Goal: Task Accomplishment & Management: Use online tool/utility

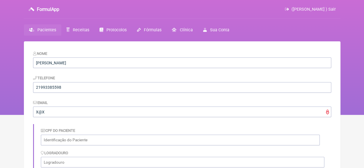
click at [48, 27] on link "Pacientes" at bounding box center [42, 29] width 37 height 11
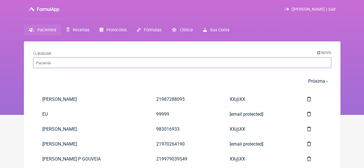
click at [59, 63] on input "Buscar" at bounding box center [182, 63] width 298 height 11
paste input "[PERSON_NAME]"
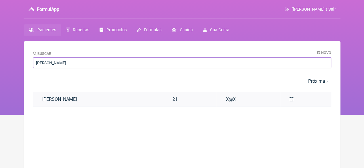
type input "[PERSON_NAME]"
click at [99, 96] on link "[PERSON_NAME]" at bounding box center [98, 99] width 130 height 15
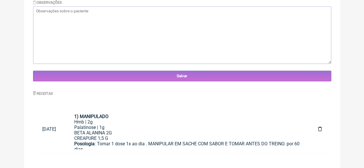
scroll to position [204, 0]
click at [166, 128] on div "Palatinose | 1g" at bounding box center [186, 127] width 225 height 5
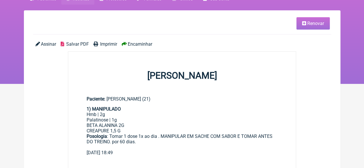
scroll to position [24, 0]
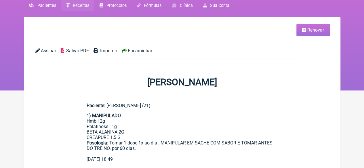
click at [308, 31] on span "Renovar" at bounding box center [316, 29] width 17 height 5
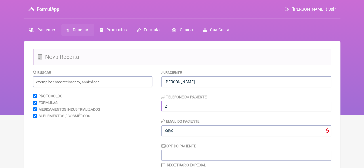
click at [177, 107] on input "21" at bounding box center [247, 106] width 170 height 11
type input "21974198877"
click at [68, 83] on input "text" at bounding box center [92, 82] width 119 height 11
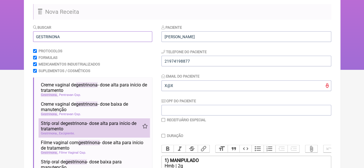
scroll to position [58, 0]
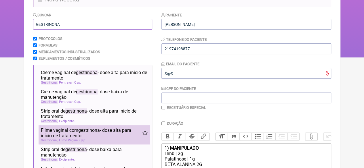
type input "GESTRINONA"
click at [76, 136] on span "Filme vaginal com gestrinona - dose alta para início de tratamento" at bounding box center [92, 133] width 102 height 11
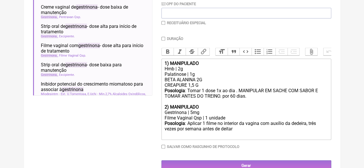
scroll to position [161, 0]
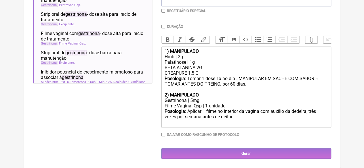
click at [163, 9] on input "checkbox" at bounding box center [164, 11] width 4 height 4
checkbox input "true"
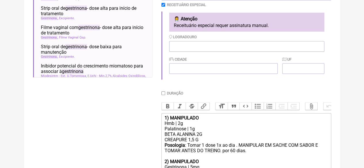
click at [164, 95] on input "Duração" at bounding box center [164, 94] width 4 height 4
checkbox input "true"
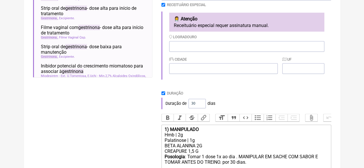
scroll to position [189, 0]
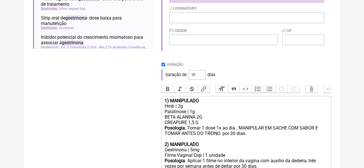
click at [179, 109] on div "Hmb | 2g" at bounding box center [246, 106] width 164 height 5
click at [201, 126] on div "BETA ALANINA 2G CREAPURE 1,5 G" at bounding box center [246, 120] width 164 height 11
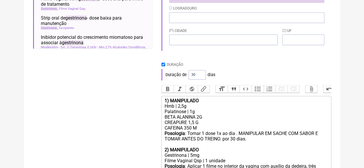
type trix-editor "<div><strong>1) MANIPULADO</strong></div><div>Hmb | 2,5g</div><div>Palatinose |…"
drag, startPoint x: 194, startPoint y: 75, endPoint x: 189, endPoint y: 76, distance: 4.6
click at [189, 76] on input "30" at bounding box center [197, 75] width 17 height 10
type input "60"
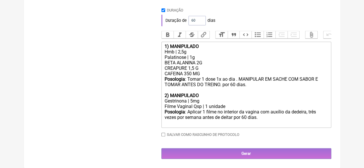
scroll to position [251, 0]
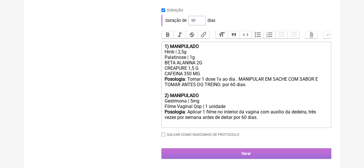
click at [224, 150] on input "Gerar" at bounding box center [247, 154] width 170 height 11
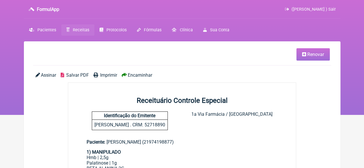
click at [103, 73] on span "Imprimir" at bounding box center [108, 75] width 17 height 5
click at [314, 54] on span "Renovar" at bounding box center [316, 54] width 17 height 5
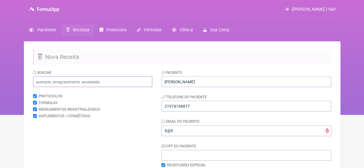
click at [54, 81] on input "text" at bounding box center [92, 82] width 119 height 11
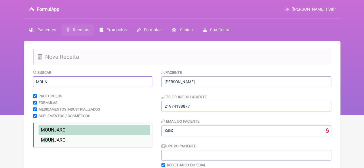
type input "MOUN"
click at [60, 132] on span "MOUN JARO" at bounding box center [53, 130] width 25 height 5
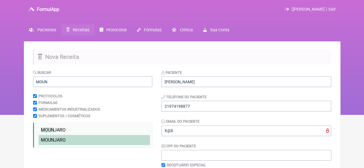
click at [58, 139] on span "MOUN JARO" at bounding box center [53, 140] width 25 height 5
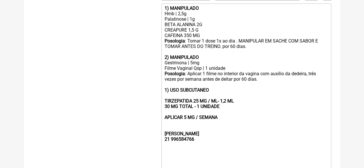
scroll to position [263, 0]
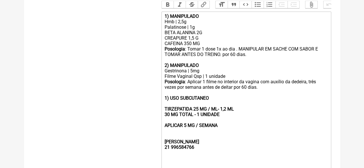
drag, startPoint x: 231, startPoint y: 134, endPoint x: 165, endPoint y: 22, distance: 130.0
click at [165, 22] on trix-editor "1) MANIPULADO Hmb | 2,5g Palatinose | 1g BETA ALANINA 2G CREAPURE 1,5 G CAFEINA…" at bounding box center [247, 121] width 170 height 218
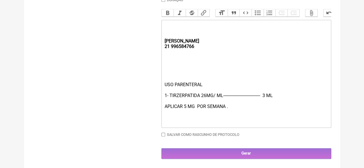
scroll to position [261, 0]
type trix-editor "<div><strong><br><br><br>REBECCA&nbsp;<br>21 996584766</strong></div><div><br><…"
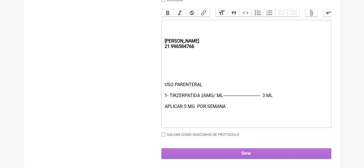
click at [241, 149] on input "Gerar" at bounding box center [247, 154] width 170 height 11
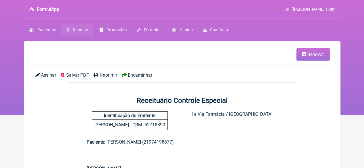
click at [107, 75] on span "Imprimir" at bounding box center [108, 75] width 17 height 5
click at [79, 29] on span "Receitas" at bounding box center [81, 30] width 16 height 5
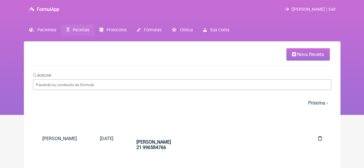
click at [304, 56] on span "Nova Receita" at bounding box center [310, 54] width 27 height 5
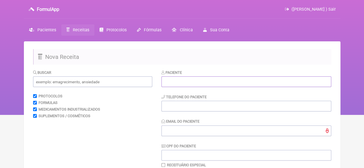
click at [188, 83] on input "text" at bounding box center [247, 82] width 170 height 11
paste input "[PERSON_NAME]"
type input "[PERSON_NAME]"
click at [187, 107] on input "tel" at bounding box center [247, 106] width 170 height 11
type input "21979728384"
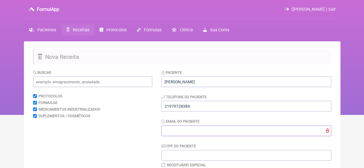
click at [192, 133] on input "Email do Paciente" at bounding box center [247, 131] width 170 height 11
type input "X@X"
click at [94, 77] on input "text" at bounding box center [92, 82] width 119 height 11
click at [94, 83] on input "text" at bounding box center [92, 82] width 119 height 11
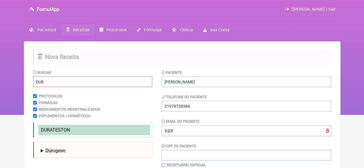
type input "DUR"
click at [76, 131] on li "DUR ATESTON testo" at bounding box center [94, 130] width 111 height 10
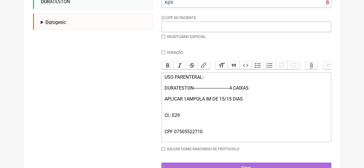
scroll to position [143, 0]
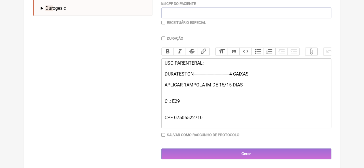
click at [165, 22] on input "checkbox" at bounding box center [164, 23] width 4 height 4
checkbox input "true"
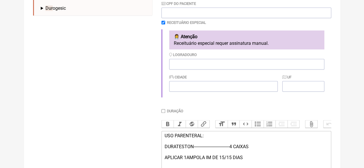
scroll to position [222, 0]
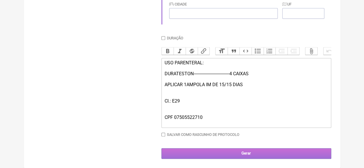
click at [242, 153] on input "Gerar" at bounding box center [247, 154] width 170 height 11
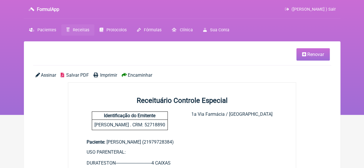
click at [309, 55] on span "Renovar" at bounding box center [316, 54] width 17 height 5
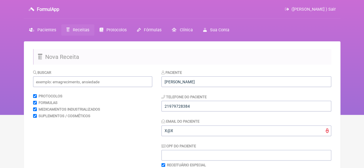
scroll to position [168, 0]
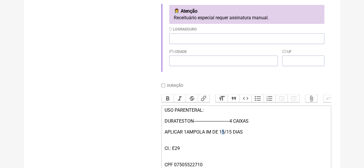
drag, startPoint x: 224, startPoint y: 136, endPoint x: 221, endPoint y: 137, distance: 3.2
click at [221, 137] on div "USO PARENTERAL: DURATESTON-------------------------------4 CAIXAS APLICAR 1AMPO…" at bounding box center [246, 141] width 164 height 66
click at [230, 137] on div "USO PARENTERAL: DURATESTON-------------------------------4 CAIXAS APLICAR 1AMPO…" at bounding box center [246, 141] width 164 height 66
type trix-editor "<div>USO PARENTERAL:<br><br>DURATESTON-------------------------------4 CAIXAS&n…"
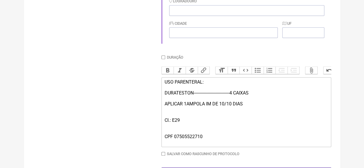
scroll to position [222, 0]
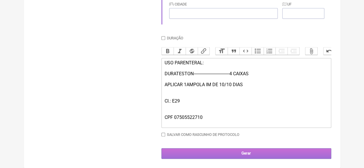
click at [251, 152] on input "Gerar" at bounding box center [247, 154] width 170 height 11
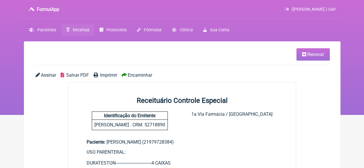
click at [107, 74] on span "Imprimir" at bounding box center [108, 75] width 17 height 5
click at [309, 56] on span "Renovar" at bounding box center [316, 54] width 17 height 5
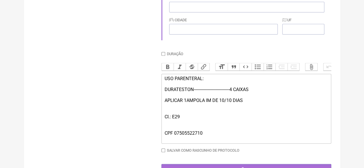
scroll to position [222, 0]
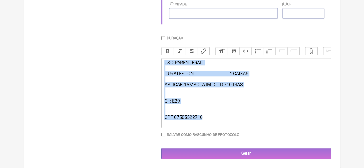
drag, startPoint x: 220, startPoint y: 117, endPoint x: 158, endPoint y: 56, distance: 86.7
click at [158, 56] on form "Buscar Protocolos Formulas Medicamentos Industrializados Suplementos / Cosmétic…" at bounding box center [182, 7] width 298 height 306
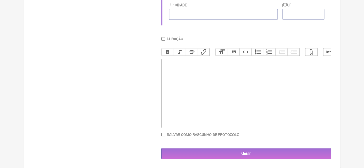
type trix-editor "<div><br><br></div>"
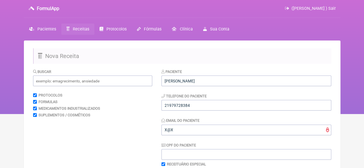
scroll to position [0, 0]
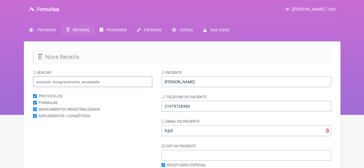
click at [90, 84] on input "text" at bounding box center [92, 82] width 119 height 11
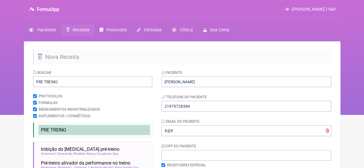
click at [66, 131] on li "PRE TREINO" at bounding box center [94, 130] width 111 height 10
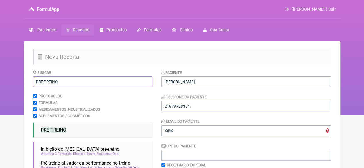
drag, startPoint x: 60, startPoint y: 84, endPoint x: 3, endPoint y: 86, distance: 57.1
click at [5, 86] on div "FormulApp (Flavio Caldas Caetano ) Sair Pacientes Receitas Protocolos Fórmulas …" at bounding box center [182, 57] width 364 height 115
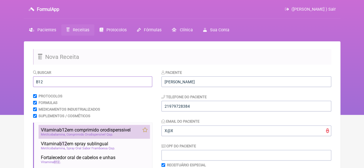
type input "B12"
click at [82, 132] on span "Vitamina b12 em comprimido orodisperssivel" at bounding box center [86, 130] width 90 height 5
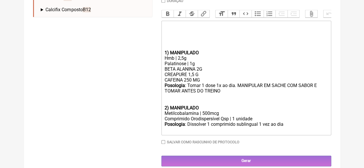
scroll to position [255, 0]
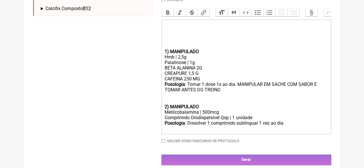
drag, startPoint x: 203, startPoint y: 86, endPoint x: 159, endPoint y: 86, distance: 43.8
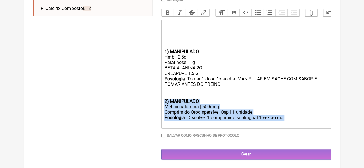
drag, startPoint x: 284, startPoint y: 124, endPoint x: 164, endPoint y: 109, distance: 121.6
click at [164, 109] on trix-editor "1) MANIPULADO Hmb | 2,5g Palatinose | 1g BETA ALANINA 2G CREAPURE 1,5 G Posolog…" at bounding box center [247, 74] width 170 height 109
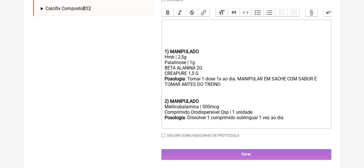
type trix-editor "<div><br><br></div><div><br><br><br></div><div><strong>1) MANIPULADO</strong></…"
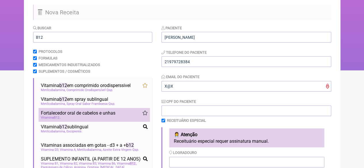
scroll to position [44, 0]
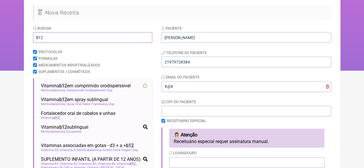
drag, startPoint x: 46, startPoint y: 37, endPoint x: 18, endPoint y: 40, distance: 28.3
click at [18, 40] on div "FormulApp (Flavio Caldas Caetano ) Sair Pacientes Receitas Protocolos Fórmulas …" at bounding box center [182, 13] width 364 height 115
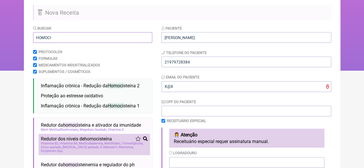
type input "HOMOCI"
click at [60, 145] on span "Vitamina B6" at bounding box center [69, 144] width 18 height 4
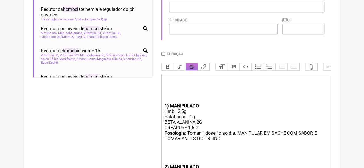
scroll to position [198, 0]
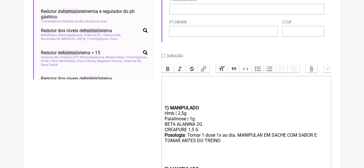
click at [163, 57] on input "Duração" at bounding box center [164, 56] width 4 height 4
checkbox input "true"
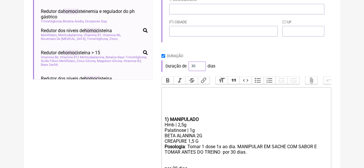
drag, startPoint x: 194, startPoint y: 67, endPoint x: 178, endPoint y: 69, distance: 16.3
click at [178, 69] on div "Duração de 30 dias" at bounding box center [247, 66] width 170 height 12
type input "60"
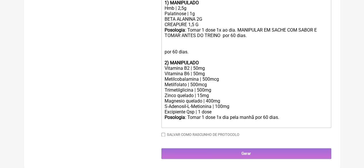
scroll to position [323, 0]
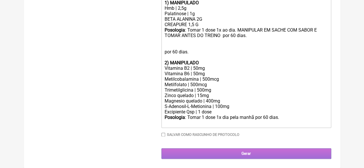
drag, startPoint x: 242, startPoint y: 152, endPoint x: 238, endPoint y: 153, distance: 4.0
click at [242, 152] on input "Gerar" at bounding box center [247, 154] width 170 height 11
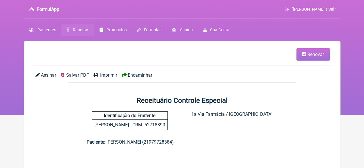
click at [107, 76] on span "Imprimir" at bounding box center [108, 75] width 17 height 5
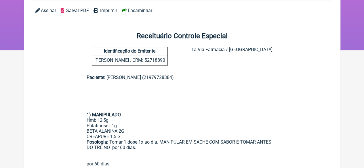
scroll to position [29, 0]
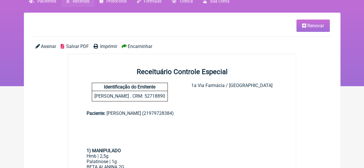
click at [101, 46] on span "Imprimir" at bounding box center [108, 46] width 17 height 5
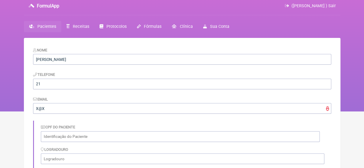
scroll to position [2, 0]
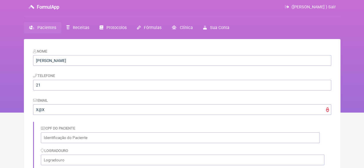
click at [37, 27] on span "Pacientes" at bounding box center [46, 27] width 19 height 5
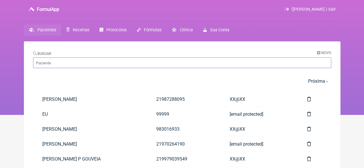
click at [56, 64] on input "Buscar" at bounding box center [182, 63] width 298 height 11
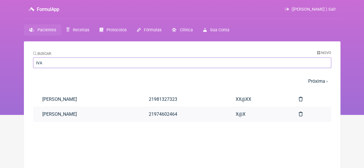
type input "IVA"
click at [73, 113] on link "[PERSON_NAME]" at bounding box center [86, 114] width 107 height 15
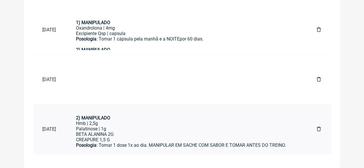
scroll to position [86, 0]
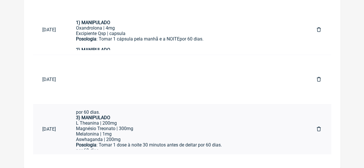
click at [183, 121] on div "Posologia : Tomar 1 dose 1x ao dia. MANIPULAR EM SACHE COM SABOR E TOMAR ANTES …" at bounding box center [187, 110] width 223 height 22
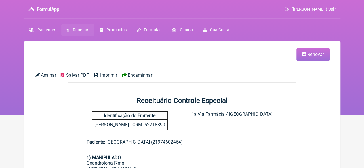
click at [309, 51] on link "Renovar" at bounding box center [313, 54] width 33 height 12
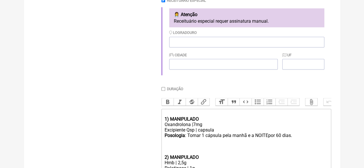
scroll to position [202, 0]
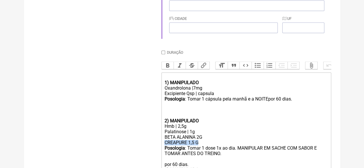
drag, startPoint x: 202, startPoint y: 150, endPoint x: 152, endPoint y: 151, distance: 49.6
click at [152, 151] on form "Buscar Protocolos Formulas Medicamentos Industrializados Suplementos / Cosmétic…" at bounding box center [182, 56] width 298 height 377
type trix-editor "<div><br><strong>1) MANIPULADO</strong></div><div>Oxandrolona |7mg</div><div>Ex…"
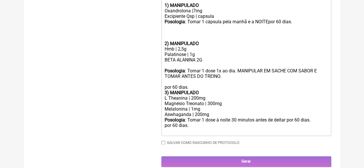
scroll to position [288, 0]
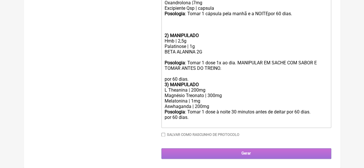
click at [206, 159] on input "Gerar" at bounding box center [247, 154] width 170 height 11
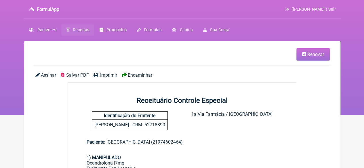
click at [113, 73] on span "Imprimir" at bounding box center [108, 75] width 17 height 5
click at [43, 28] on span "Pacientes" at bounding box center [46, 30] width 19 height 5
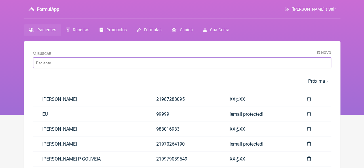
click at [73, 64] on input "Buscar" at bounding box center [182, 63] width 298 height 11
paste input "[PERSON_NAME] NUNES"
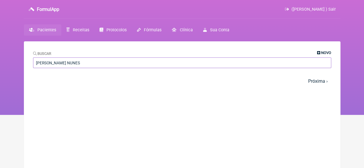
type input "[PERSON_NAME] NUNES"
click at [324, 53] on span "Novo" at bounding box center [326, 53] width 10 height 4
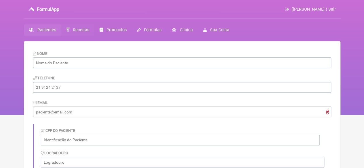
click at [74, 30] on span "Receitas" at bounding box center [81, 30] width 16 height 5
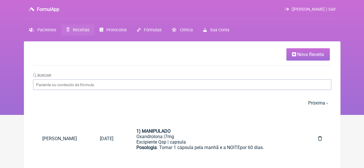
click at [320, 55] on span "Nova Receita" at bounding box center [310, 54] width 27 height 5
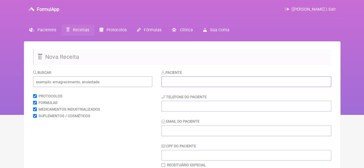
click at [187, 85] on input "text" at bounding box center [247, 82] width 170 height 11
paste input "[PERSON_NAME] NUNES"
type input "[PERSON_NAME] NUNES"
click at [175, 105] on input "tel" at bounding box center [247, 106] width 170 height 11
type input "21984613813"
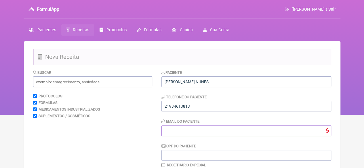
click at [178, 134] on input "Email do Paciente" at bounding box center [247, 131] width 170 height 11
type input "X@X"
click at [55, 77] on input "text" at bounding box center [92, 82] width 119 height 11
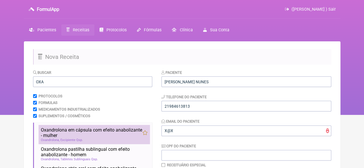
click at [75, 132] on span "Oxandrolona em cápsula com efeito anabolizante - mulher" at bounding box center [92, 133] width 102 height 11
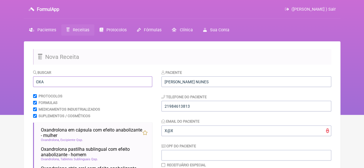
drag, startPoint x: 49, startPoint y: 83, endPoint x: 28, endPoint y: 83, distance: 20.7
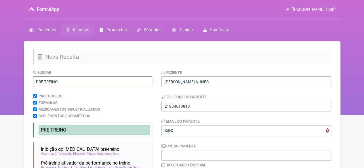
type input "PRE TREINO"
click at [54, 129] on span "PRE TREINO" at bounding box center [53, 130] width 25 height 5
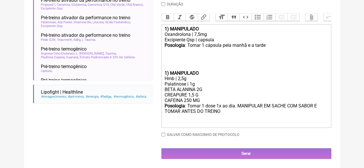
scroll to position [183, 0]
drag, startPoint x: 198, startPoint y: 32, endPoint x: 195, endPoint y: 33, distance: 3.3
click at [195, 33] on div "Oxandrolona | 7,5mg" at bounding box center [246, 34] width 164 height 5
drag, startPoint x: 204, startPoint y: 100, endPoint x: 160, endPoint y: 101, distance: 44.9
click at [160, 101] on form "Buscar PRE TREINO Protocolos Formulas Medicamentos Industrializados Suplementos…" at bounding box center [182, 26] width 298 height 267
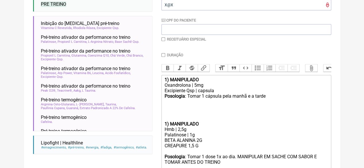
scroll to position [126, 0]
drag, startPoint x: 195, startPoint y: 90, endPoint x: 197, endPoint y: 93, distance: 3.5
click at [196, 88] on div "Oxandrolona | 5mg" at bounding box center [246, 85] width 164 height 5
type trix-editor "<div><strong>1) MANIPULADO</strong></div><div>Oxandrolona | 4mg</div><div>Excip…"
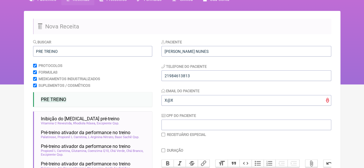
scroll to position [11, 0]
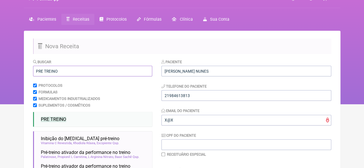
drag, startPoint x: 60, startPoint y: 72, endPoint x: 22, endPoint y: 72, distance: 38.6
click at [22, 72] on div "FormulApp (Flavio Caldas Caetano ) Sair Pacientes Receitas Protocolos Fórmulas …" at bounding box center [182, 46] width 364 height 115
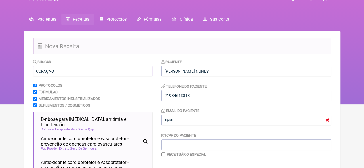
scroll to position [39, 0]
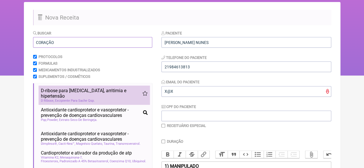
type input "CORAÇÃO"
click at [87, 91] on span "D-ribose para angina, arritimia e hipertensão" at bounding box center [92, 93] width 102 height 11
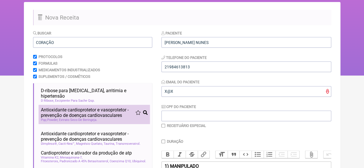
click at [81, 109] on span "Antioxidante cardioprotetor e vasoprotetor - prevenção de doenças cardiovascula…" at bounding box center [88, 112] width 95 height 11
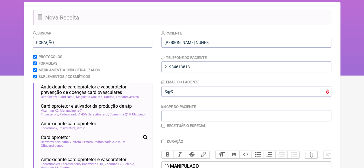
scroll to position [53, 0]
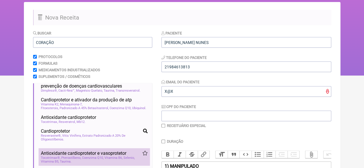
click at [83, 156] on span "Antioxidante cardioprotetor e vasoprotetor" at bounding box center [84, 153] width 86 height 5
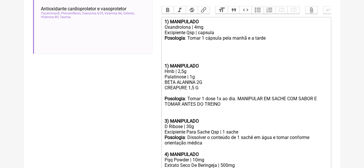
scroll to position [183, 0]
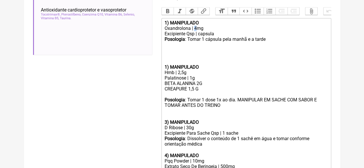
click at [194, 31] on div "Oxandrolona | 4mg" at bounding box center [246, 28] width 164 height 5
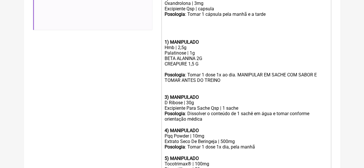
scroll to position [241, 0]
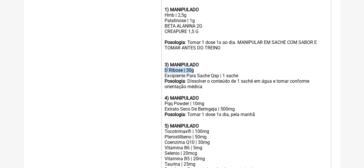
drag, startPoint x: 197, startPoint y: 77, endPoint x: 161, endPoint y: 78, distance: 36.3
click at [161, 78] on form "Buscar CORAÇÃO Protocolos Formulas Medicamentos Industrializados Suplementos / …" at bounding box center [182, 20] width 298 height 383
copy div "D Ribose | 30g"
click at [200, 39] on div "BETA ALANINA 2G CREAPURE 1,5 G" at bounding box center [246, 31] width 164 height 16
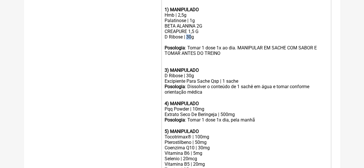
drag, startPoint x: 190, startPoint y: 42, endPoint x: 187, endPoint y: 42, distance: 3.5
click at [187, 42] on div "BETA ALANINA 2G CREAPURE 1,5 G D Ribose | 30g" at bounding box center [246, 34] width 164 height 22
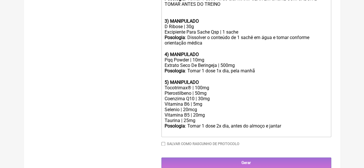
scroll to position [298, 0]
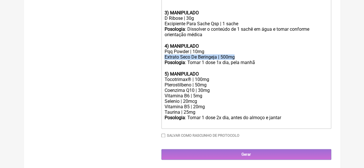
drag, startPoint x: 240, startPoint y: 65, endPoint x: 153, endPoint y: 63, distance: 87.0
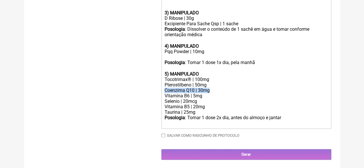
drag, startPoint x: 214, startPoint y: 99, endPoint x: 163, endPoint y: 96, distance: 50.7
click at [163, 96] on trix-editor "1) MANIPULADO Oxandrolona | 3mg Excipiente Qsp | capsula Posologia : Tomar 1 cá…" at bounding box center [247, 16] width 170 height 226
copy div "Coenzima Q10 | 30mg"
click at [199, 60] on div at bounding box center [246, 56] width 164 height 5
paste trix-editor "Coenzima Q10 | 30mg"
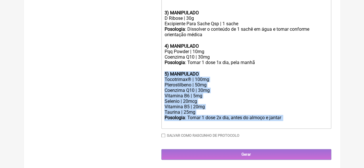
drag, startPoint x: 287, startPoint y: 130, endPoint x: 163, endPoint y: 83, distance: 133.1
click at [163, 83] on trix-editor "1) MANIPULADO Oxandrolona | 3mg Excipiente Qsp | capsula Posologia : Tomar 1 cá…" at bounding box center [247, 16] width 170 height 226
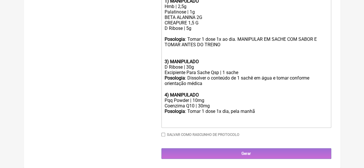
click at [200, 105] on div "Coenzima Q10 | 30mg" at bounding box center [246, 105] width 164 height 5
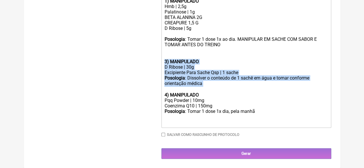
drag, startPoint x: 208, startPoint y: 84, endPoint x: 161, endPoint y: 58, distance: 53.6
click at [162, 58] on trix-editor "1) MANIPULADO Oxandrolona | 3mg Excipiente Qsp | capsula Posologia : Tomar 1 cá…" at bounding box center [247, 40] width 170 height 176
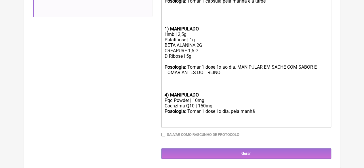
scroll to position [229, 0]
drag, startPoint x: 167, startPoint y: 94, endPoint x: 163, endPoint y: 94, distance: 3.8
click at [163, 94] on trix-editor "1) MANIPULADO Oxandrolona | 3mg Excipiente Qsp | capsula Posologia : Tomar 1 cá…" at bounding box center [247, 54] width 170 height 148
type trix-editor "<div><strong>1) MANIPULADO</strong></div><div>Oxandrolona | 3mg</div><div>Excip…"
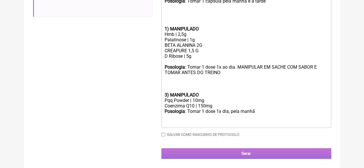
click at [187, 153] on input "Gerar" at bounding box center [247, 154] width 170 height 11
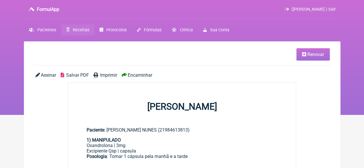
click at [312, 54] on span "Renovar" at bounding box center [316, 54] width 17 height 5
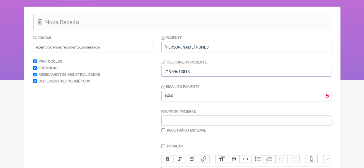
scroll to position [86, 0]
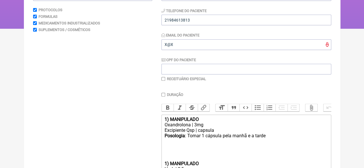
click at [164, 79] on input "checkbox" at bounding box center [164, 79] width 4 height 4
checkbox input "true"
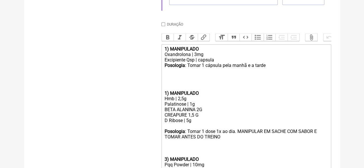
scroll to position [230, 0]
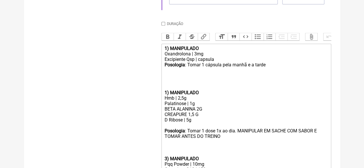
click at [163, 25] on input "Duração" at bounding box center [164, 24] width 4 height 4
checkbox input "true"
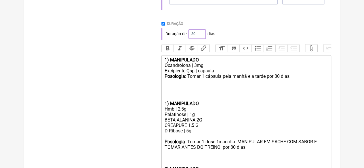
drag, startPoint x: 195, startPoint y: 35, endPoint x: 177, endPoint y: 35, distance: 17.9
click at [178, 35] on div "Duração de 30 dias" at bounding box center [247, 34] width 170 height 12
type input "60"
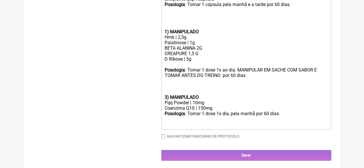
scroll to position [312, 0]
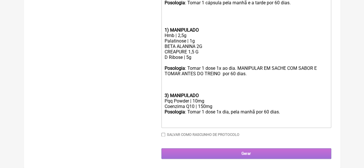
click at [223, 151] on input "Gerar" at bounding box center [247, 154] width 170 height 11
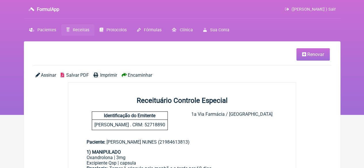
click at [108, 76] on span "Imprimir" at bounding box center [108, 75] width 17 height 5
